Goal: Task Accomplishment & Management: Use online tool/utility

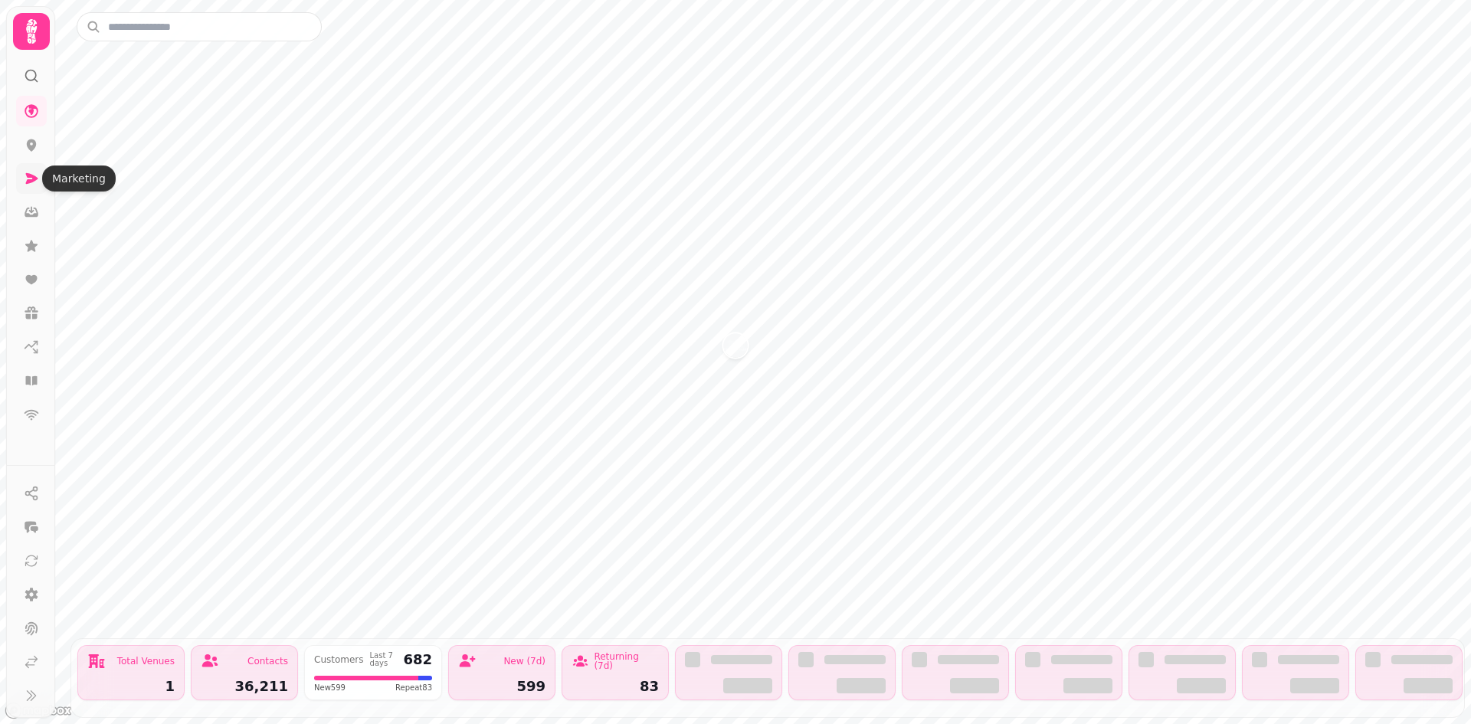
click at [31, 179] on icon at bounding box center [31, 178] width 15 height 15
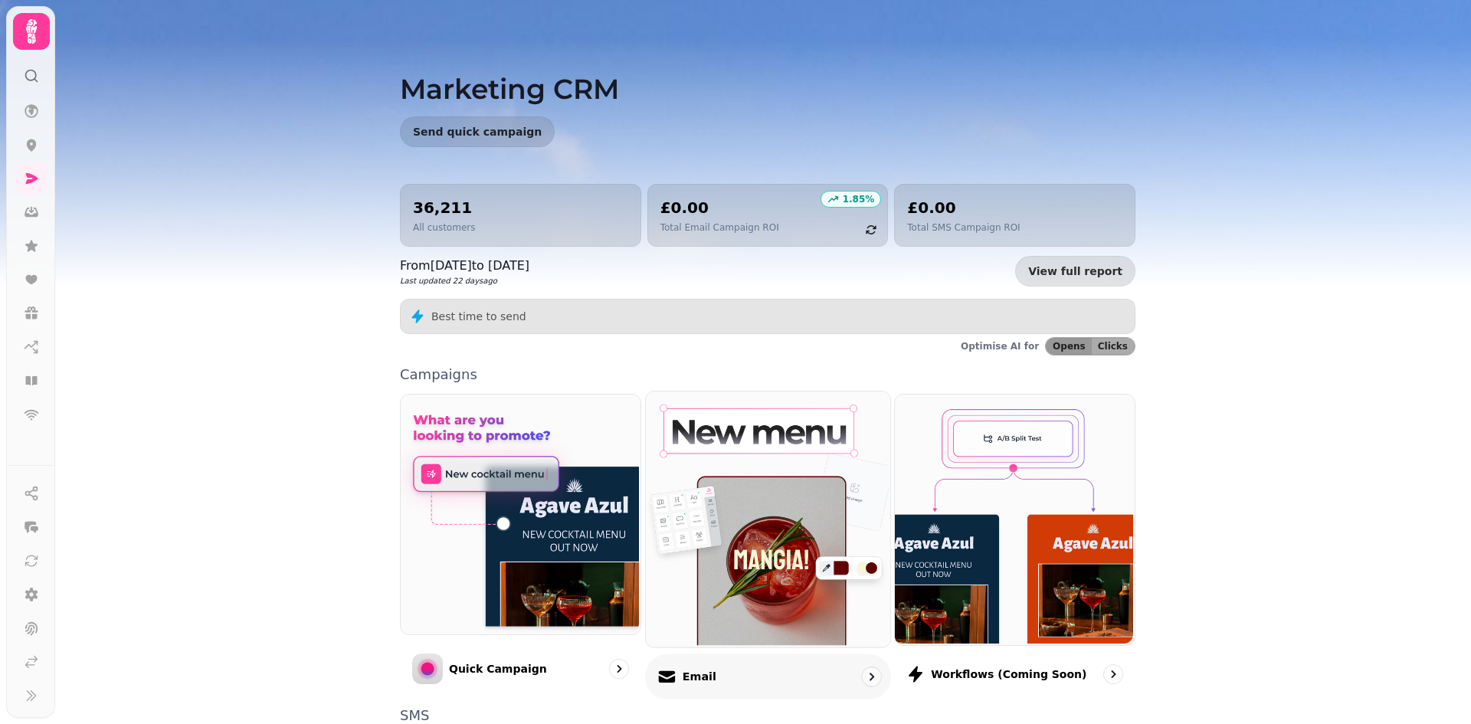
click at [778, 454] on img at bounding box center [766, 517] width 244 height 255
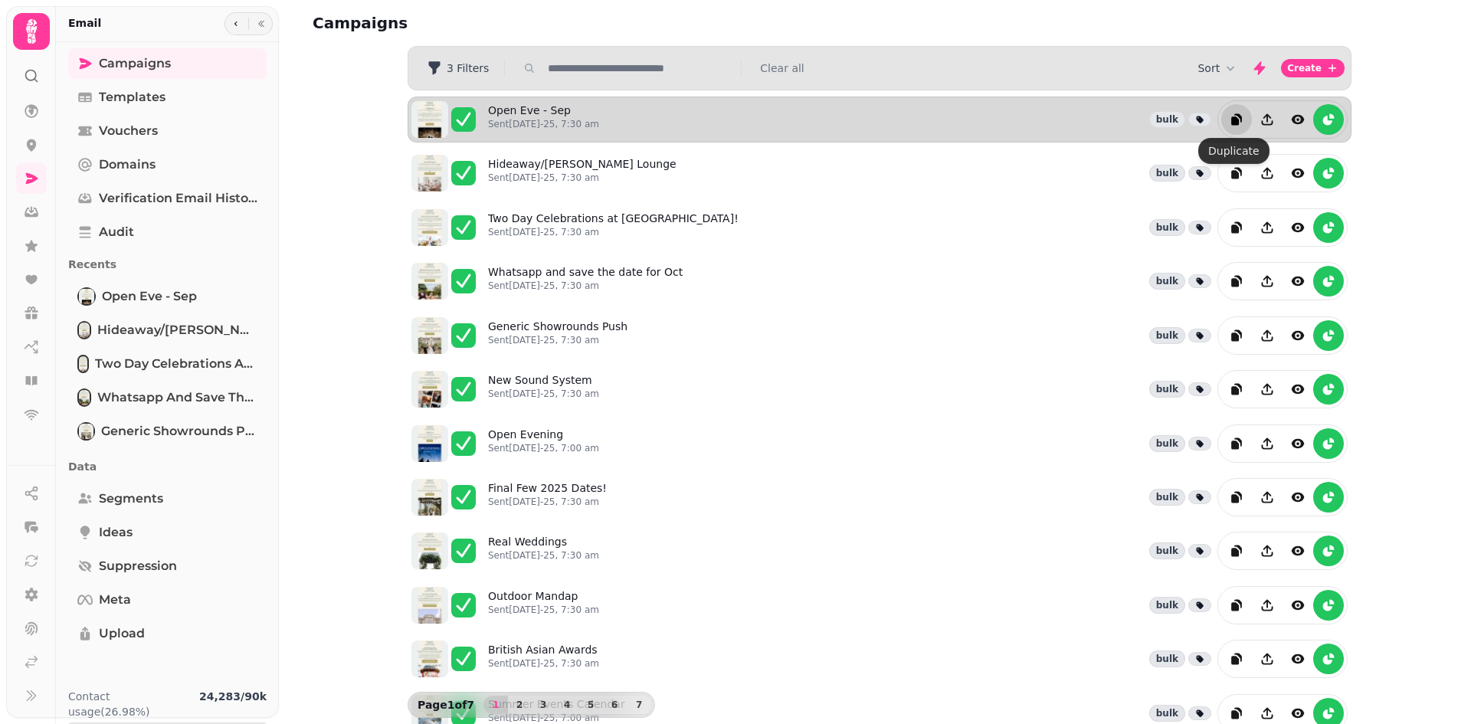
click at [1233, 112] on icon "duplicate" at bounding box center [1236, 119] width 15 height 15
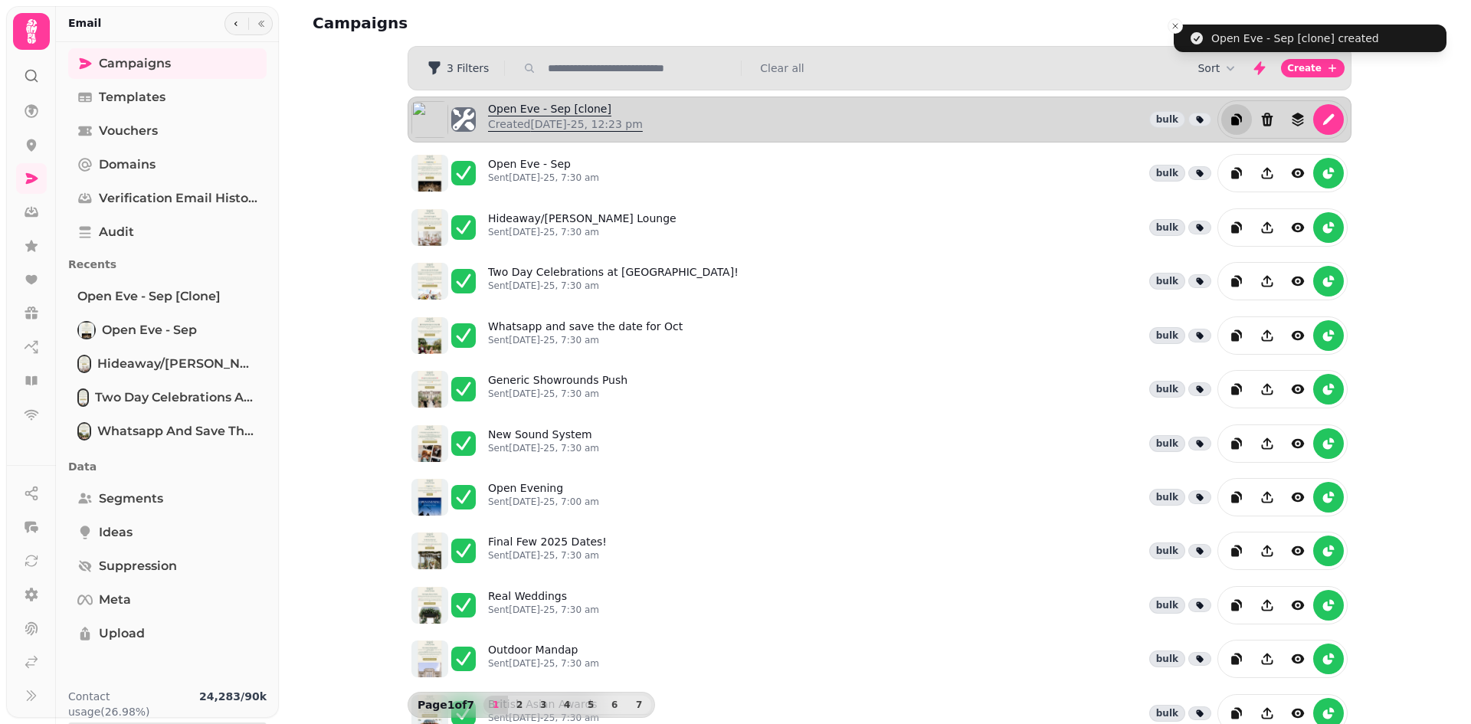
click at [556, 110] on link "Open Eve - Sep [clone] Created 26th Aug-25, 12:23 pm" at bounding box center [565, 119] width 155 height 37
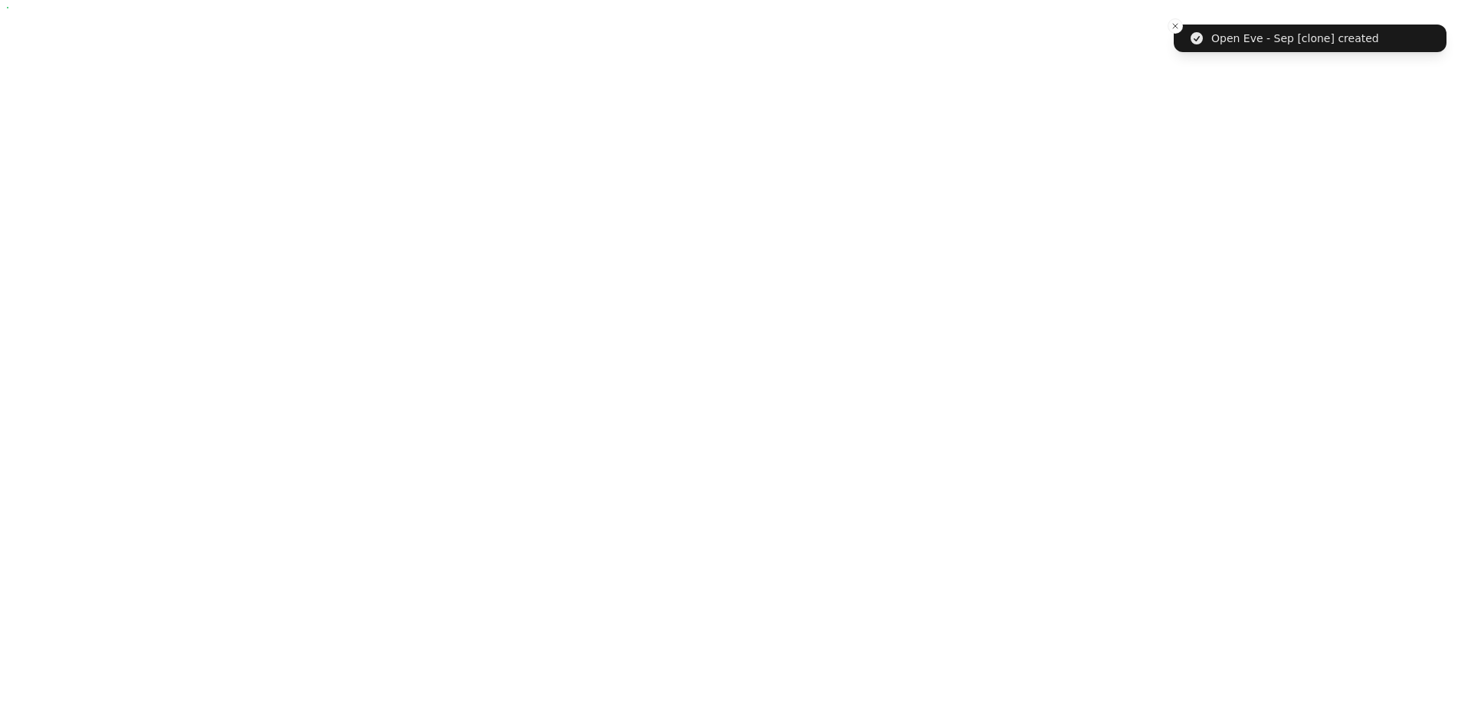
select select "**********"
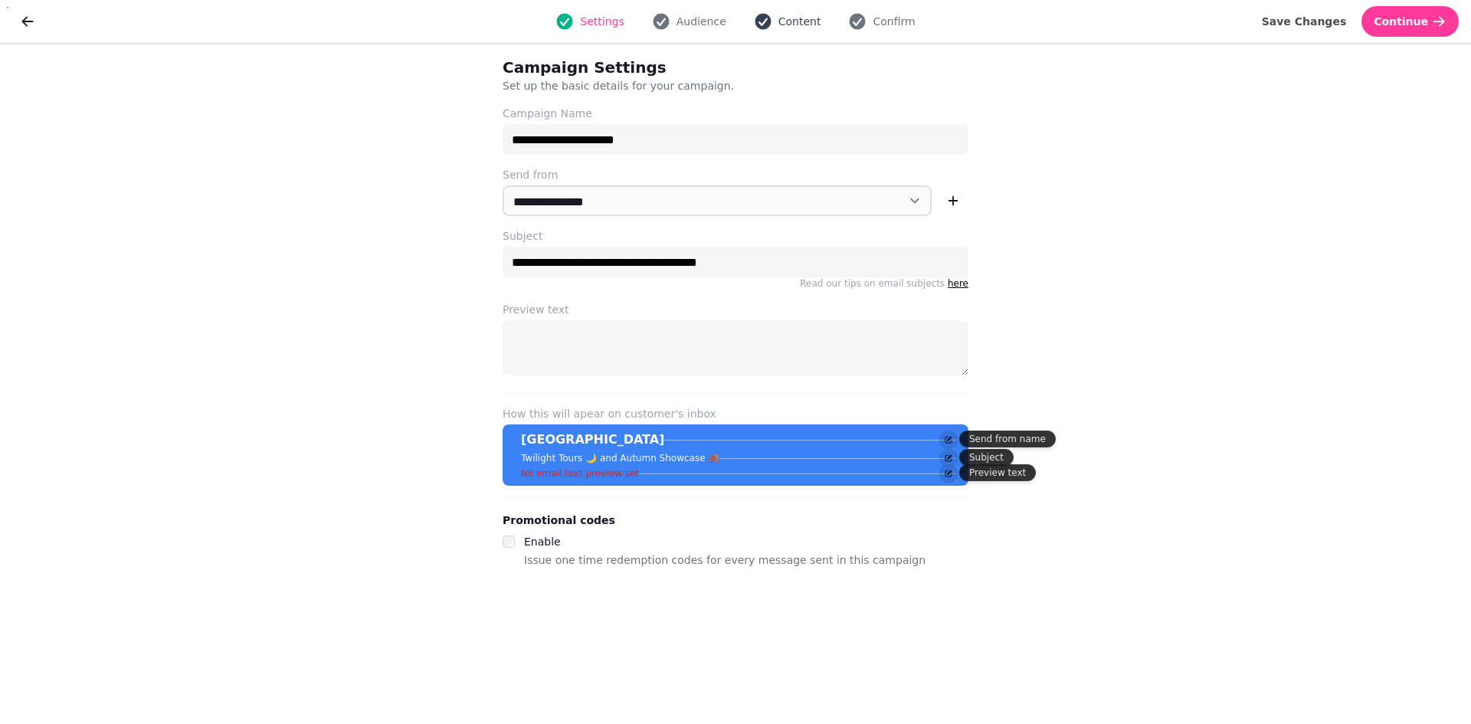
click at [775, 21] on button "Content" at bounding box center [788, 21] width 86 height 18
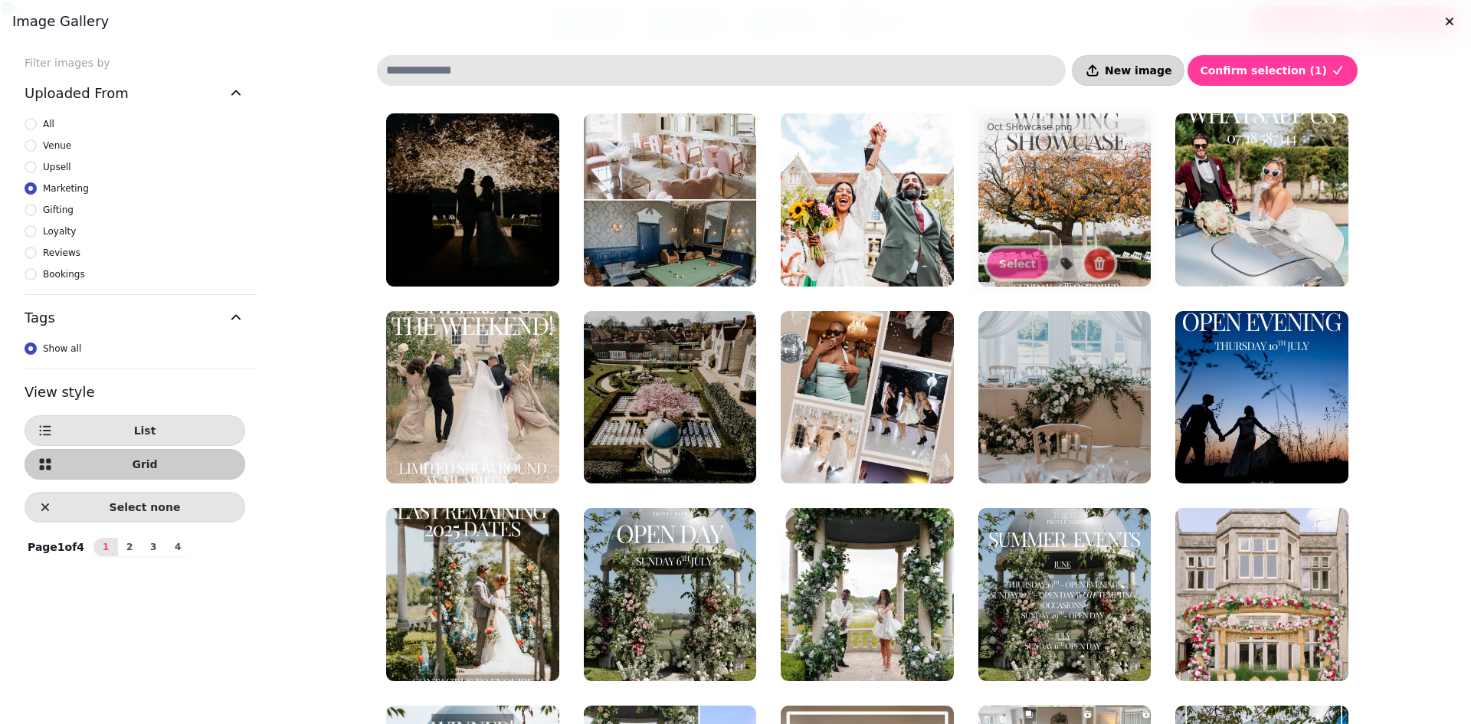
click at [1150, 73] on span "New image" at bounding box center [1138, 70] width 67 height 11
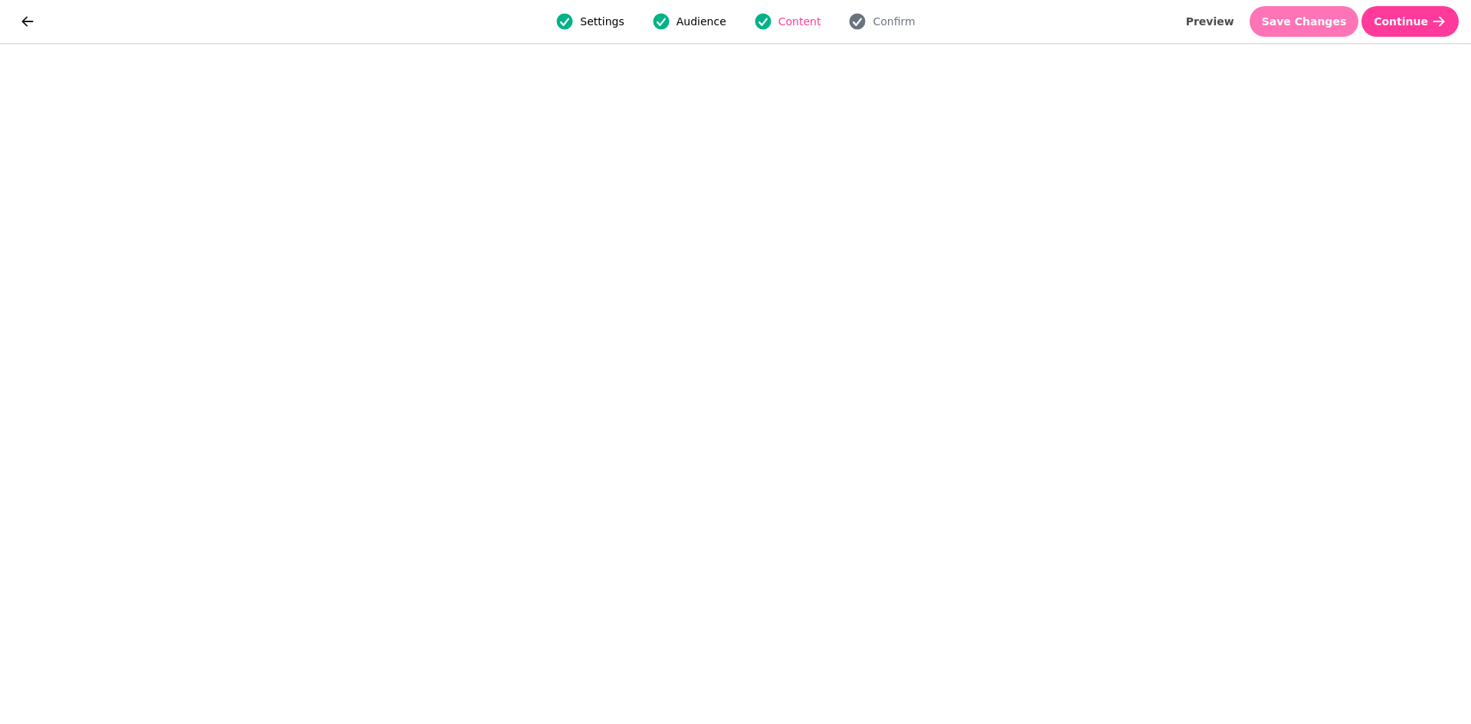
click at [1318, 18] on span "Save Changes" at bounding box center [1304, 21] width 85 height 11
click at [1291, 24] on span "Save Changes" at bounding box center [1304, 21] width 85 height 11
click at [1295, 23] on span "Save Changes" at bounding box center [1304, 21] width 85 height 11
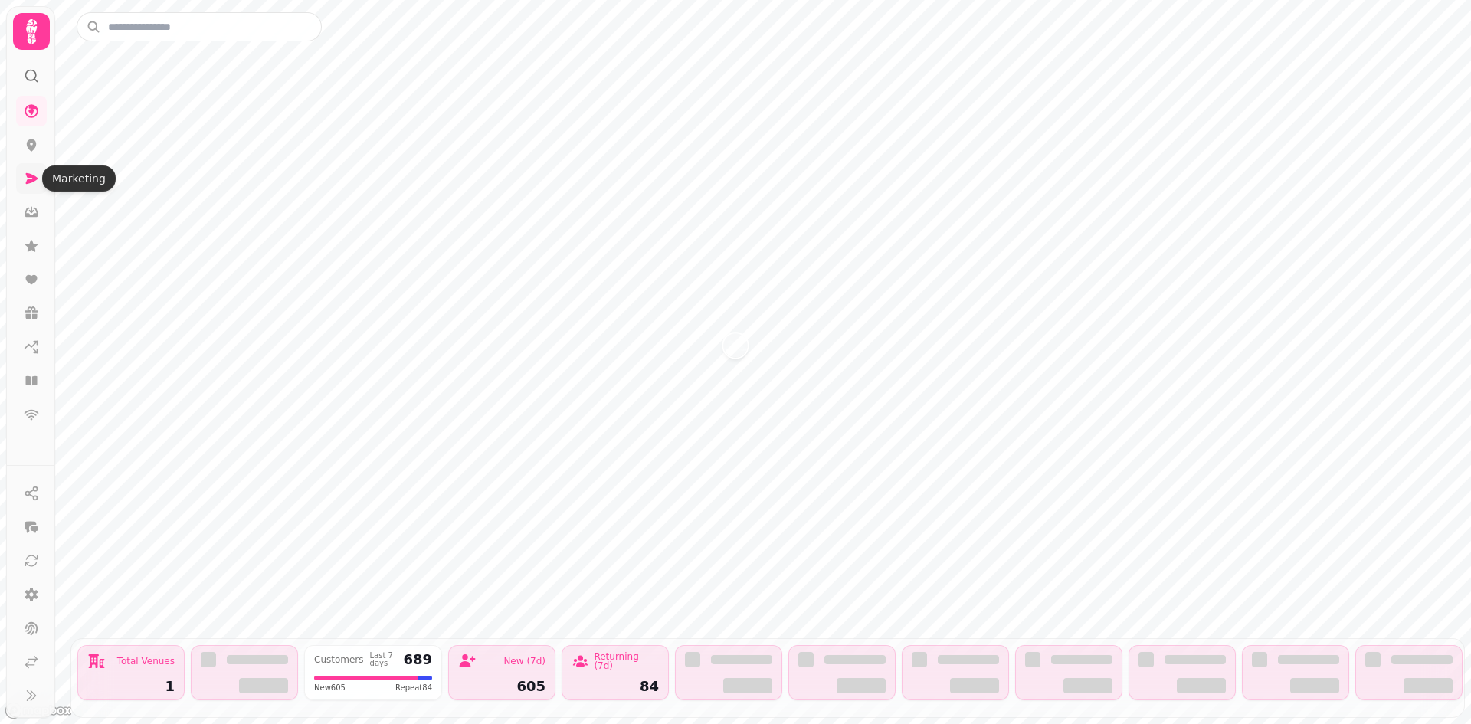
click at [23, 180] on link at bounding box center [31, 178] width 31 height 31
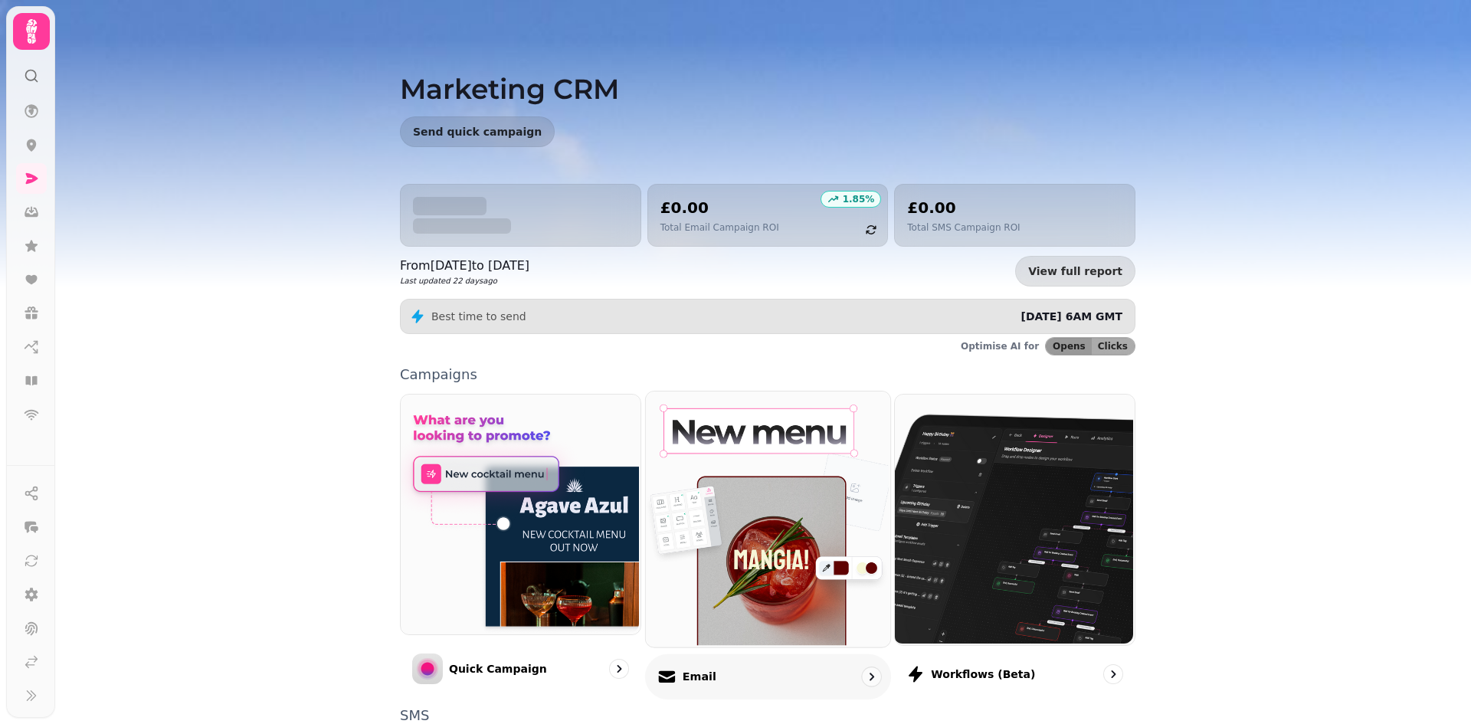
click at [721, 494] on img at bounding box center [766, 517] width 244 height 255
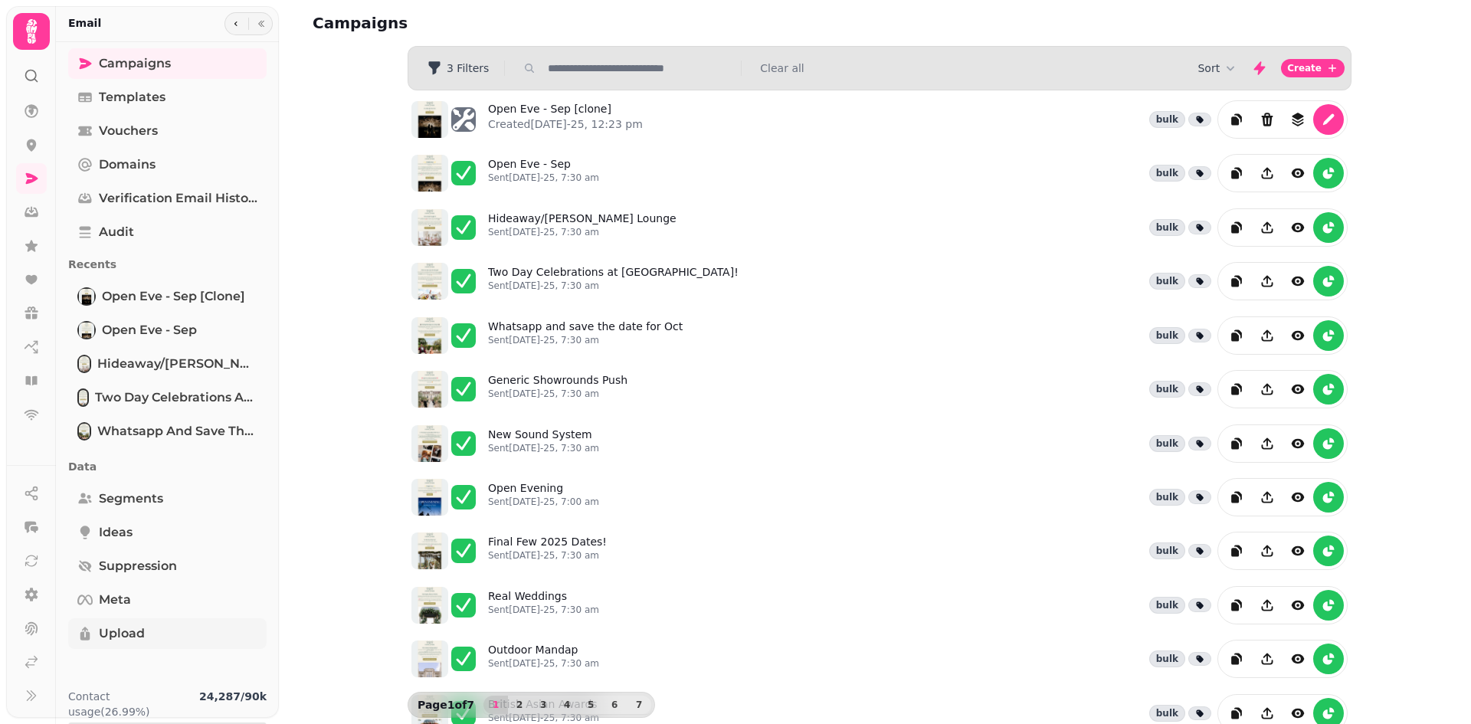
click at [113, 633] on span "Upload" at bounding box center [122, 634] width 46 height 18
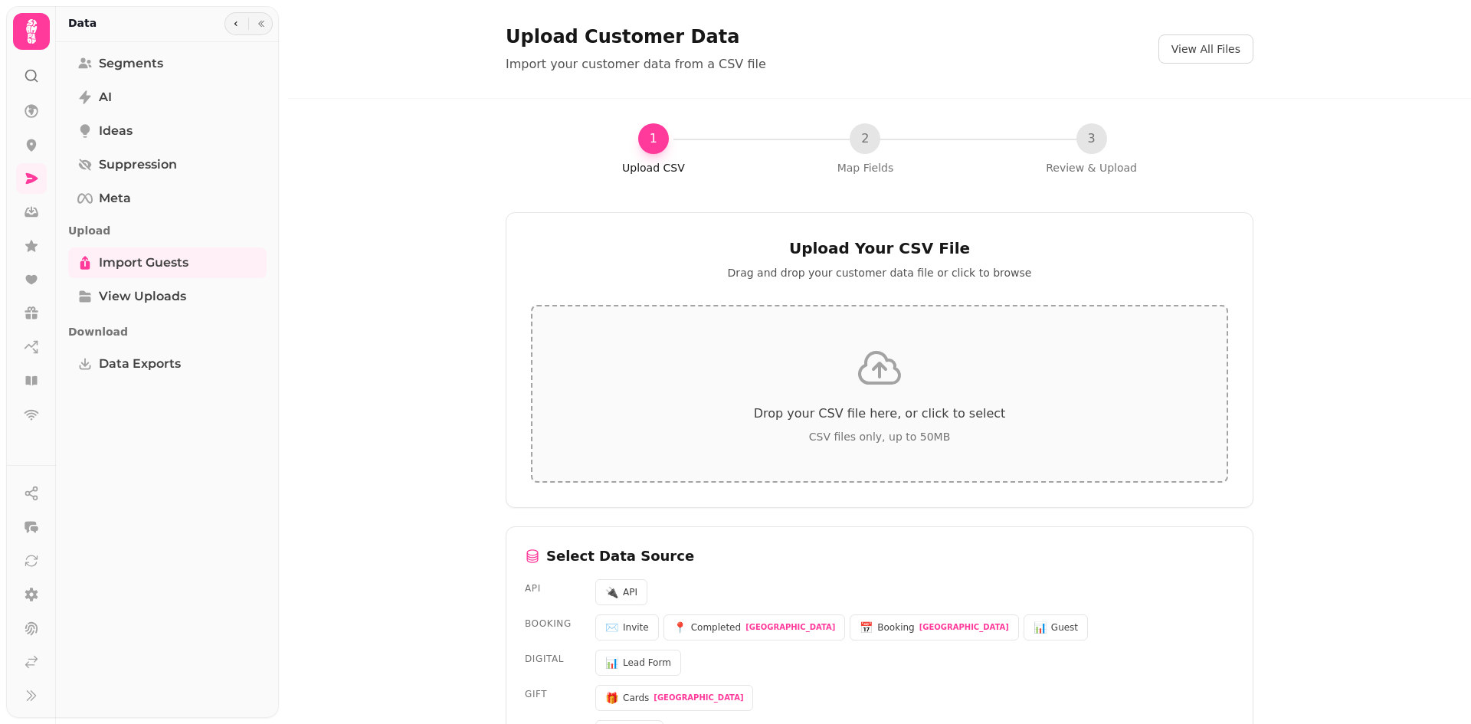
scroll to position [307, 0]
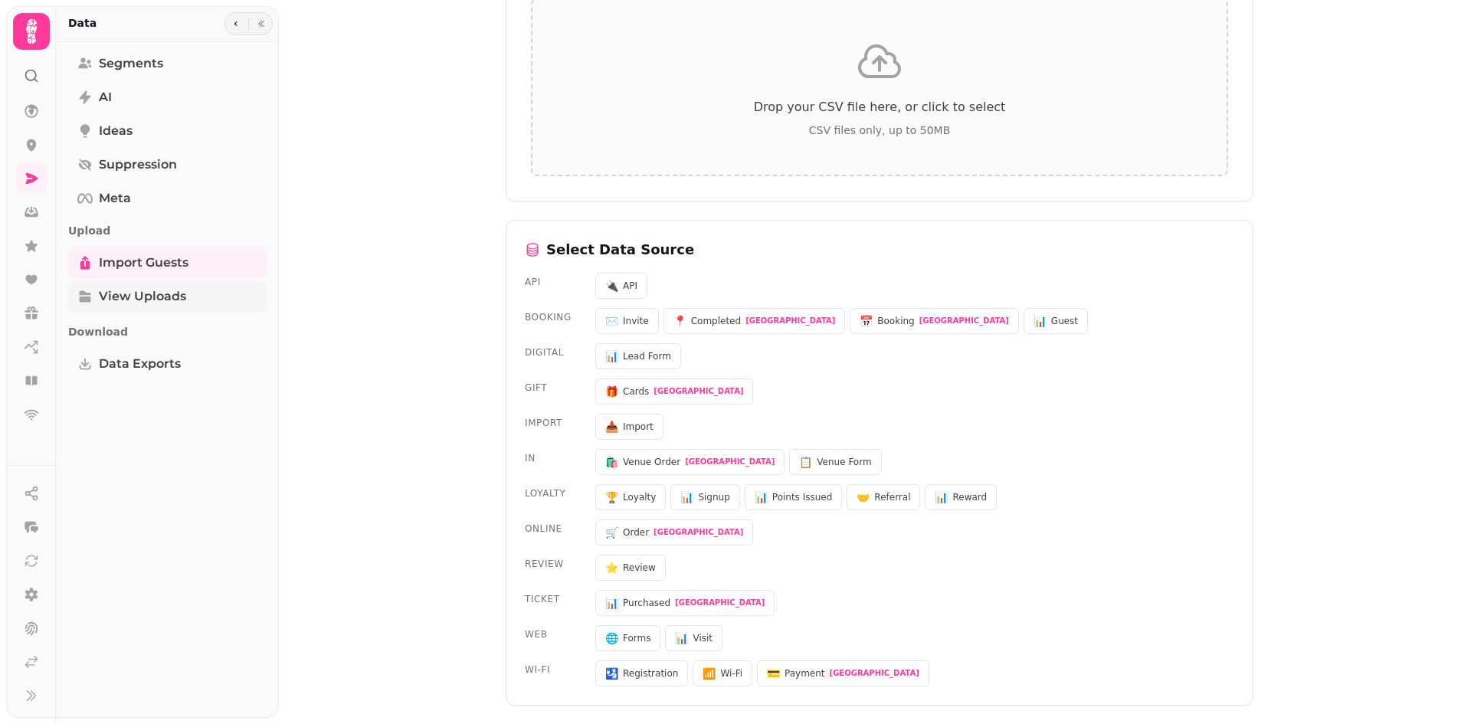
click at [163, 303] on span "View Uploads" at bounding box center [142, 296] width 87 height 18
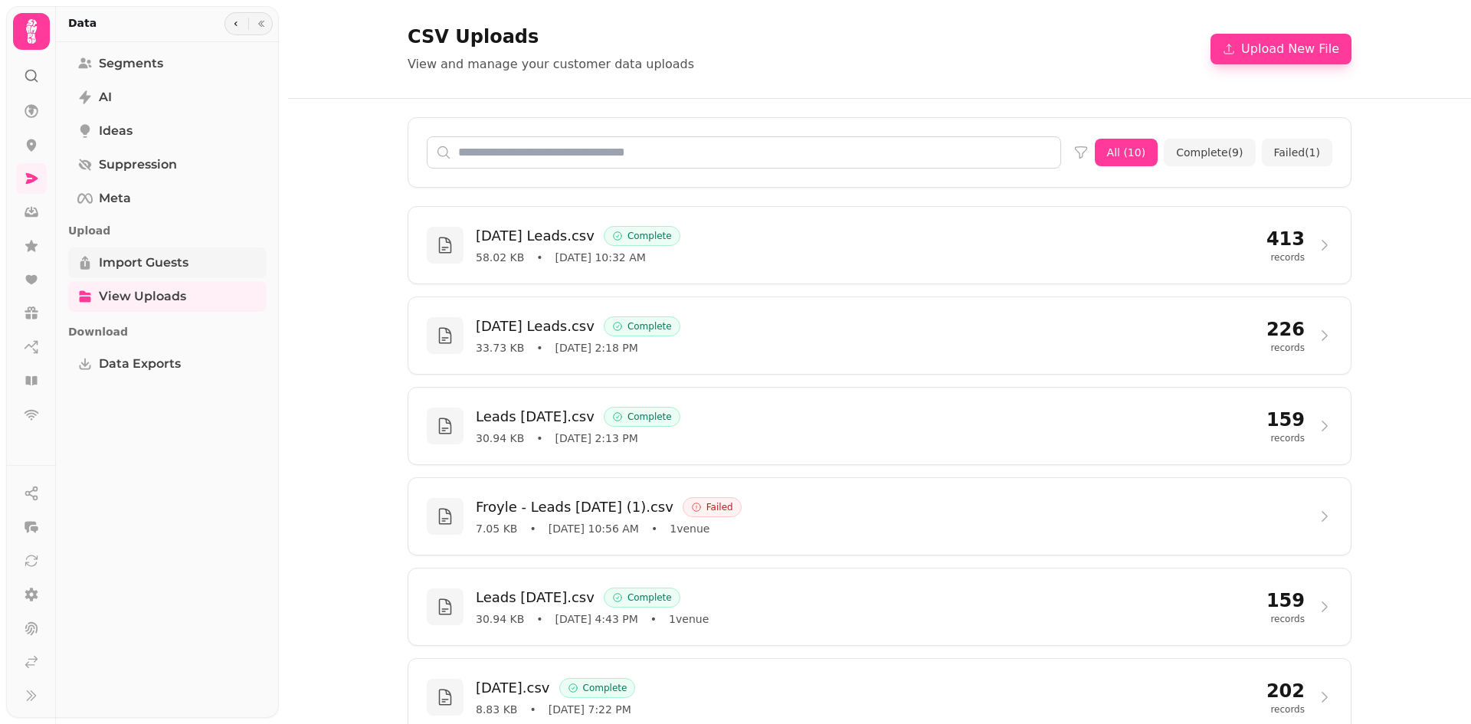
click at [136, 261] on span "Import Guests" at bounding box center [144, 263] width 90 height 18
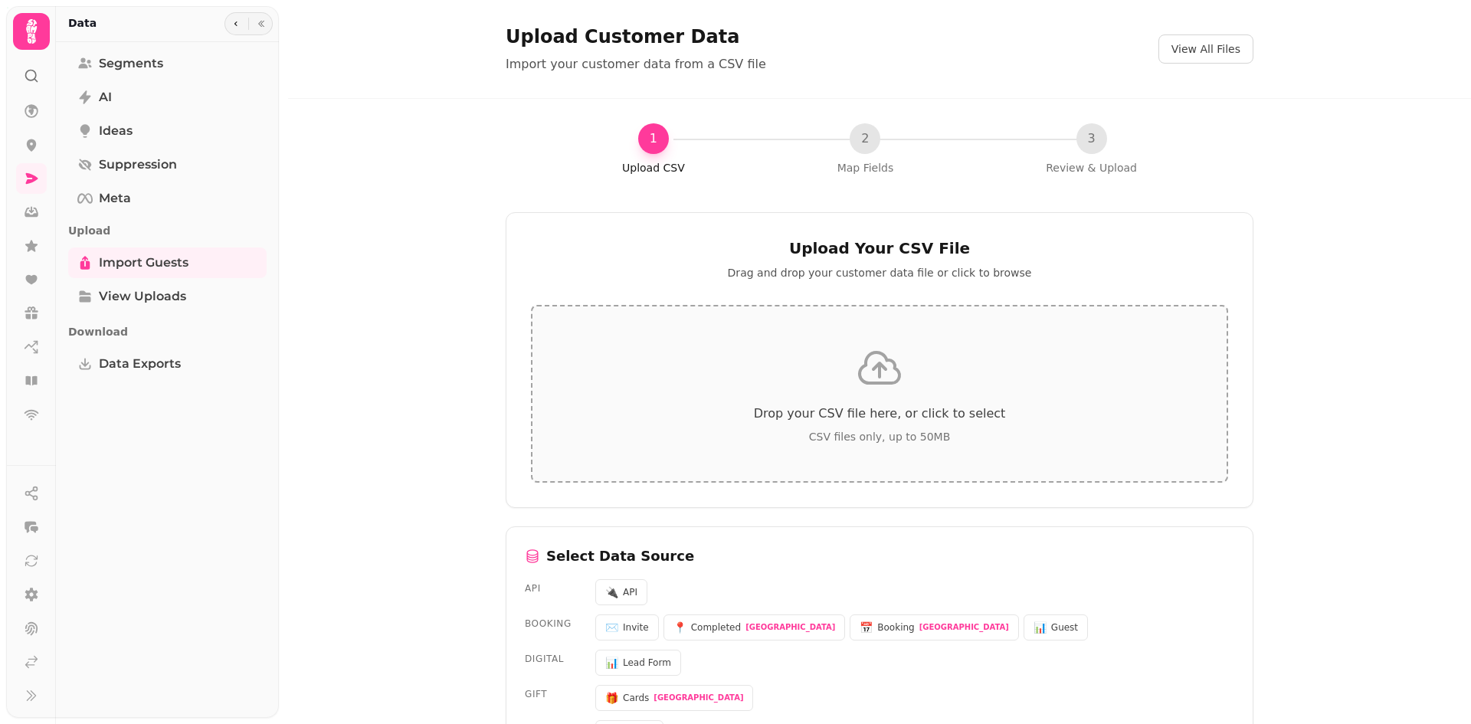
click at [805, 436] on p "CSV files only, up to 50MB" at bounding box center [879, 436] width 621 height 15
type input "**********"
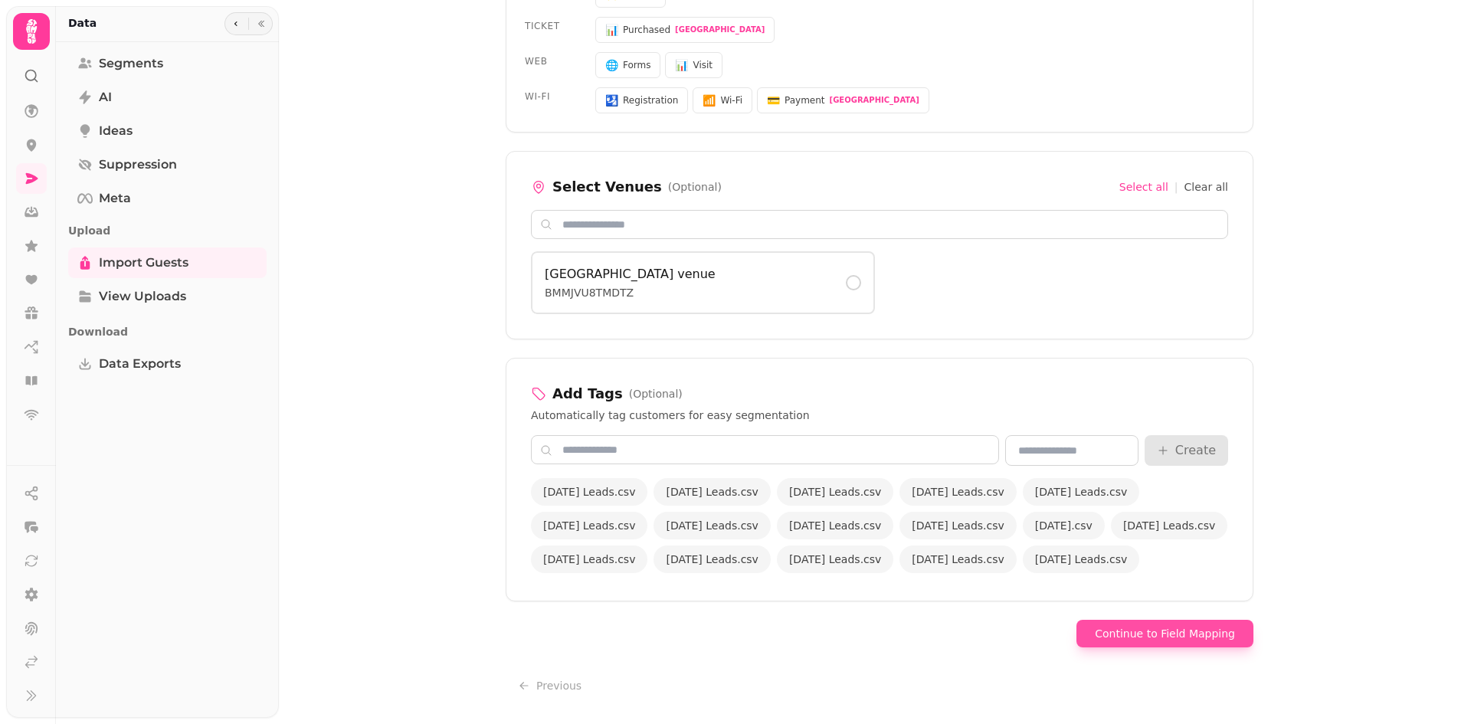
click at [1171, 631] on button "Continue to Field Mapping" at bounding box center [1165, 634] width 177 height 28
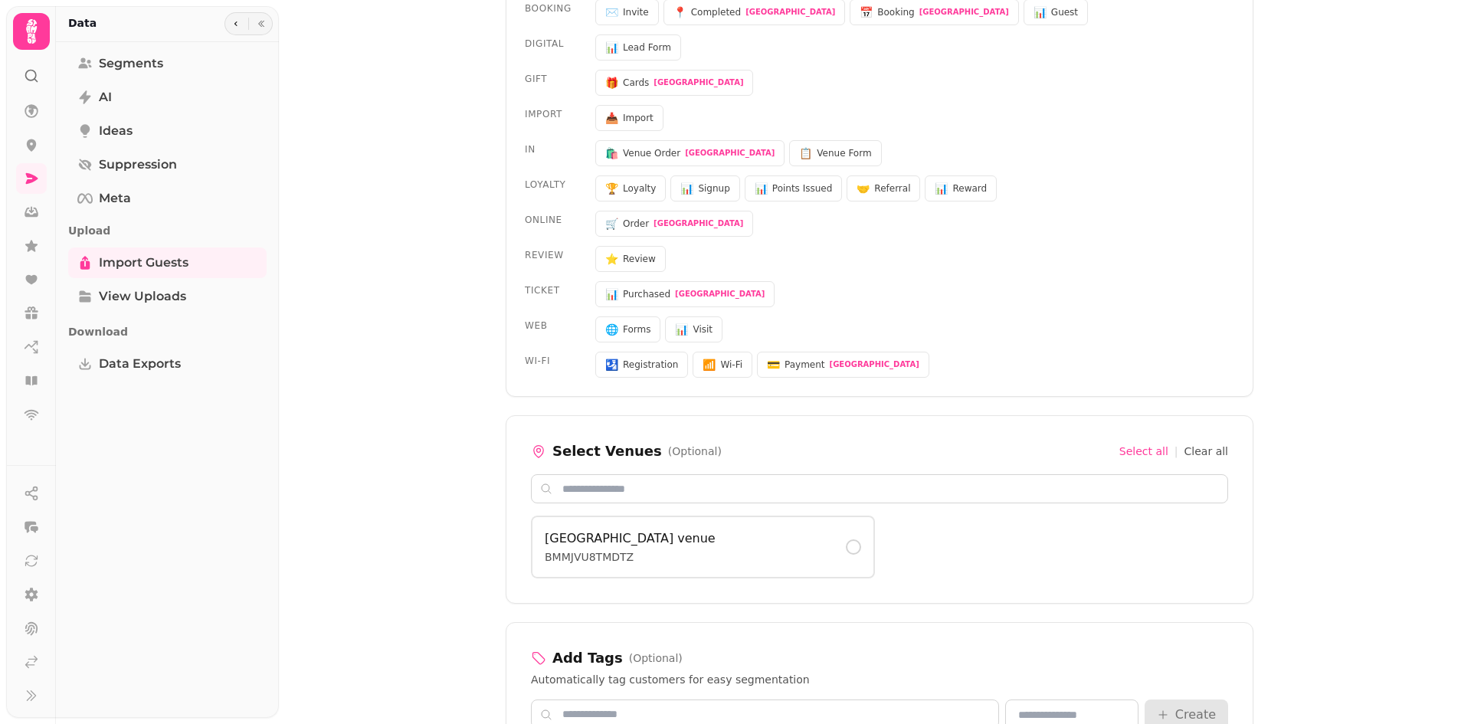
select select "*****"
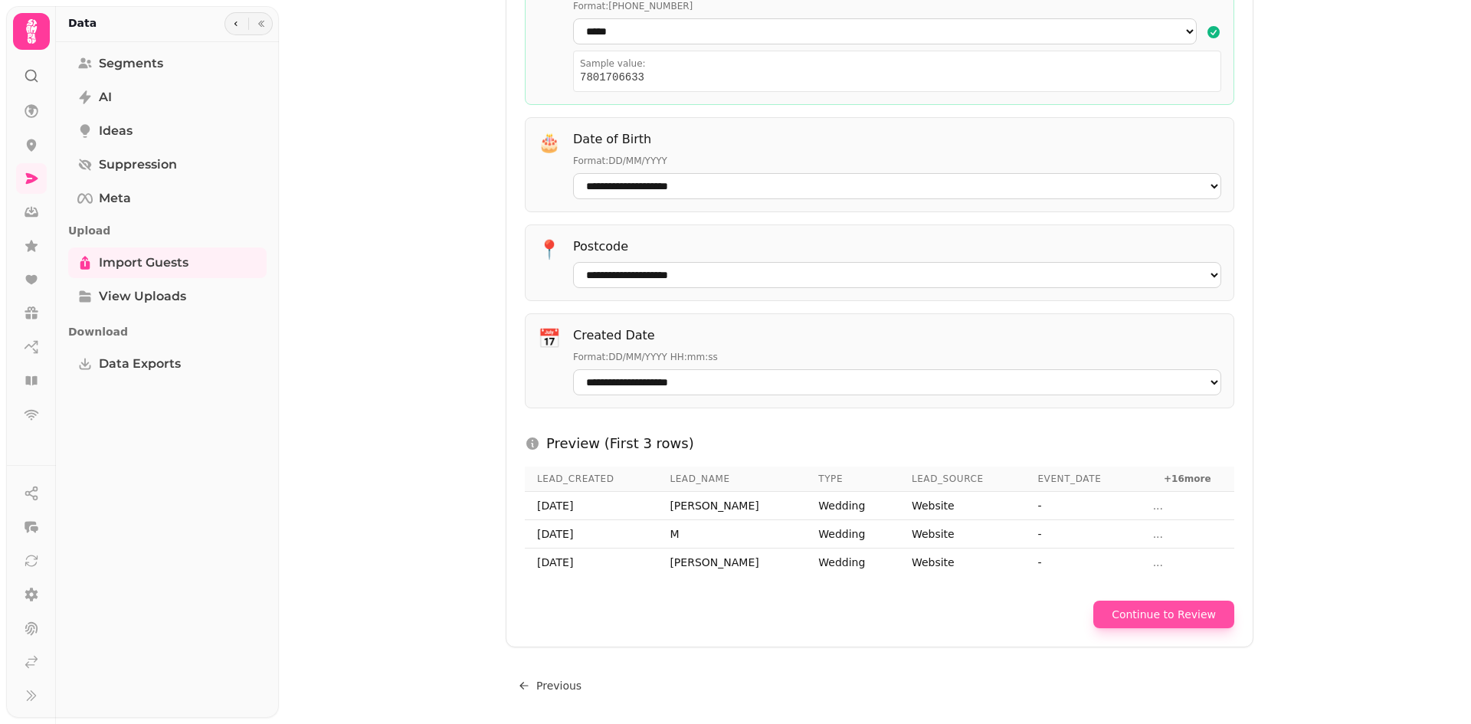
click at [1165, 607] on button "Continue to Review" at bounding box center [1164, 615] width 141 height 28
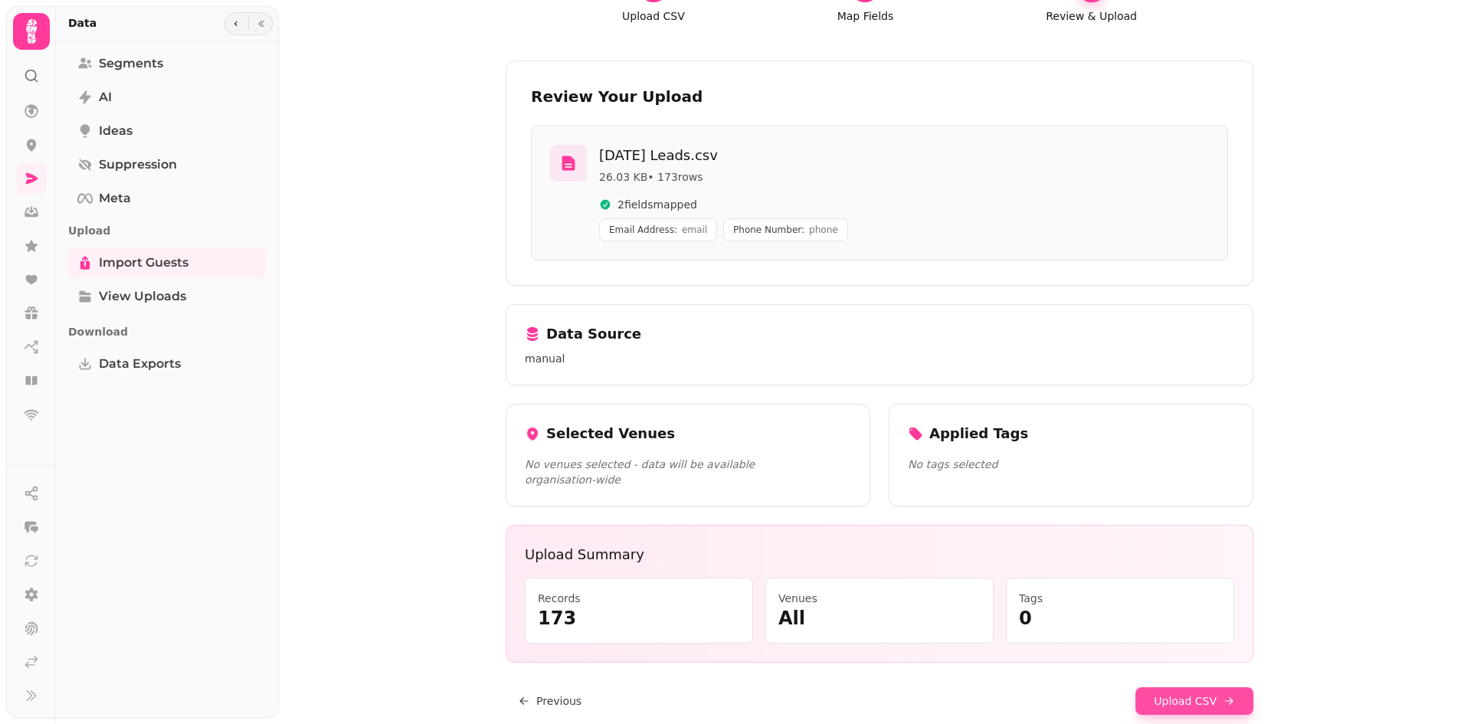
click at [1182, 687] on button "Upload CSV" at bounding box center [1195, 701] width 118 height 28
